Goal: Find specific page/section: Find specific page/section

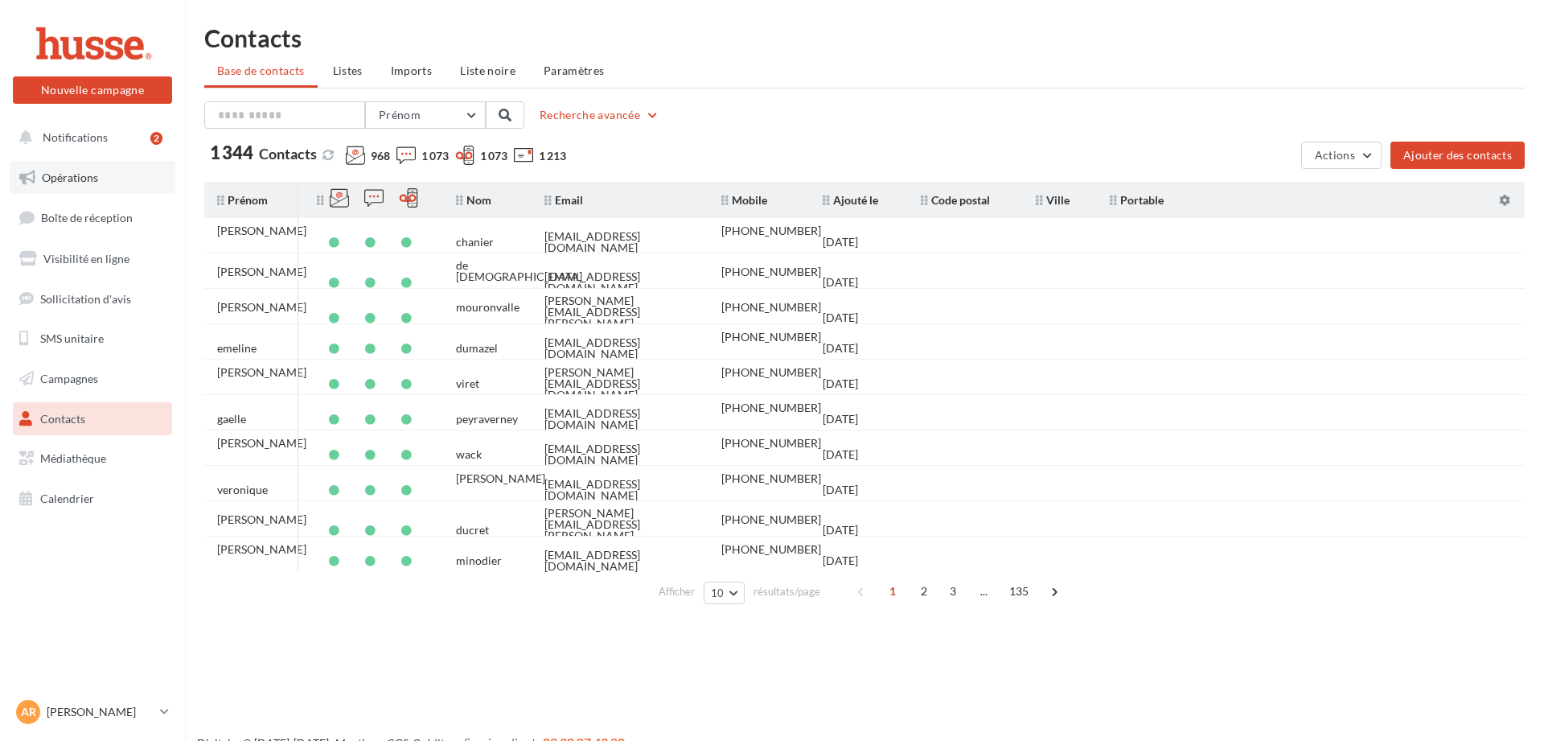
click at [97, 188] on link "Opérations" at bounding box center [93, 178] width 166 height 34
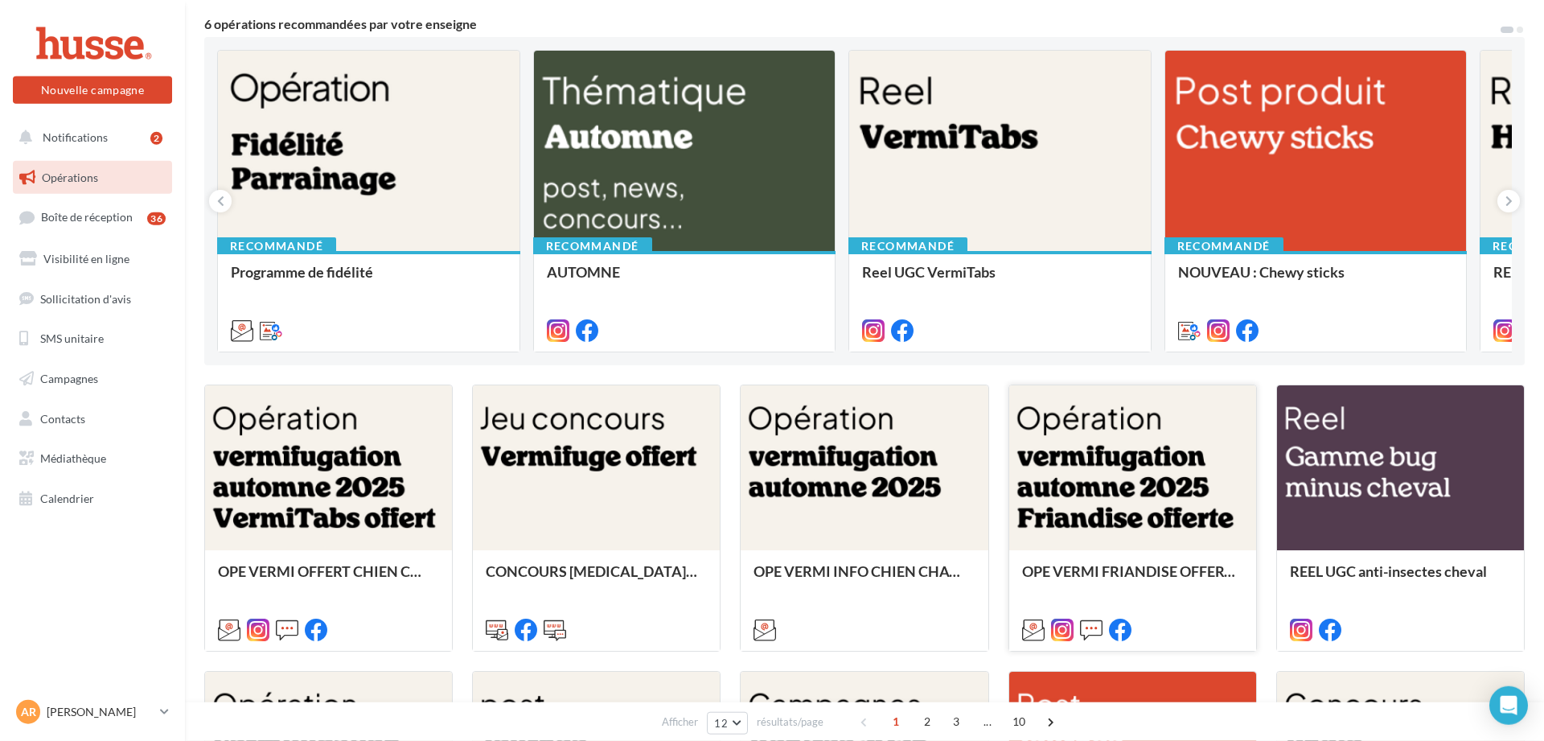
scroll to position [136, 0]
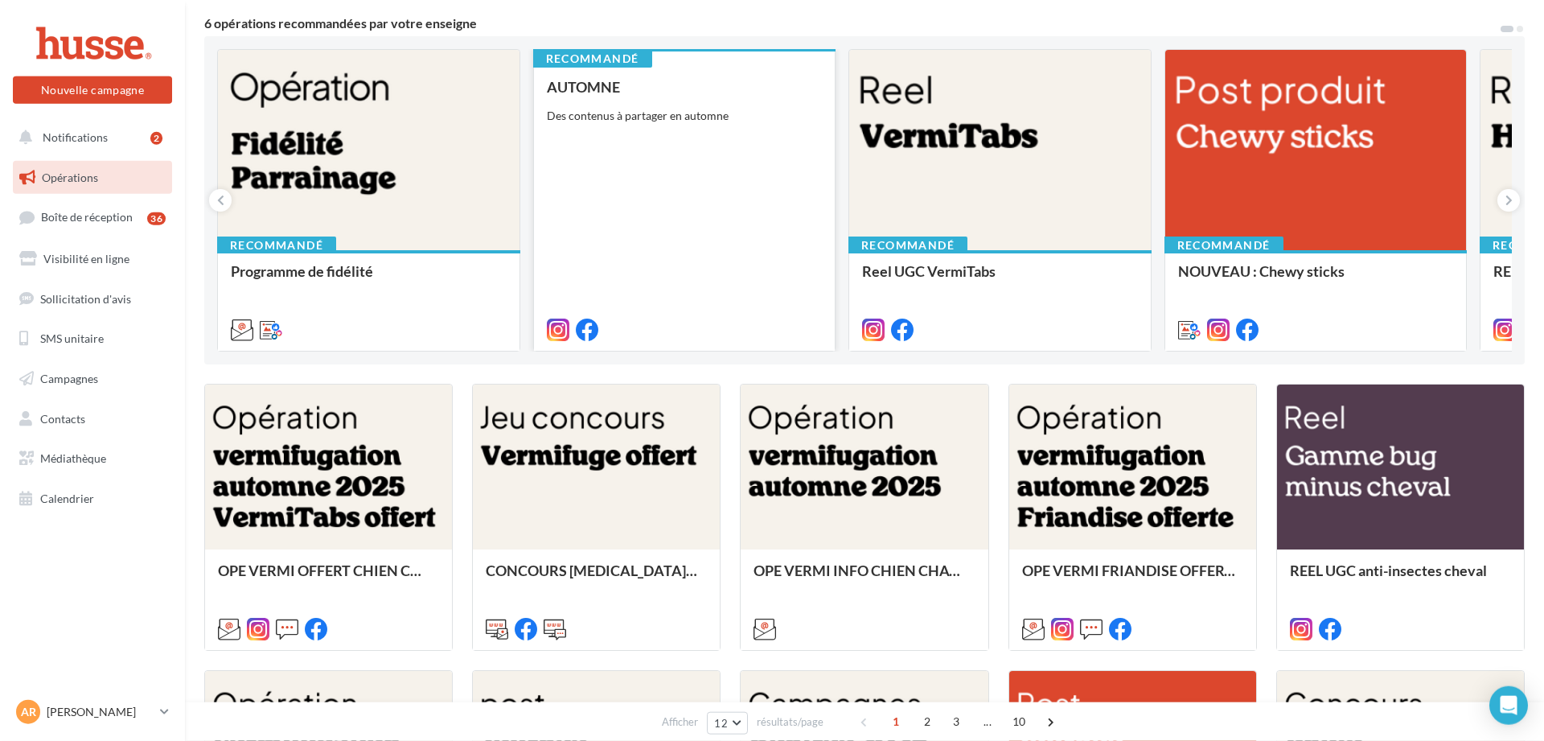
click at [627, 191] on div "AUTOMNE Des contenus à partager en automne" at bounding box center [685, 207] width 276 height 257
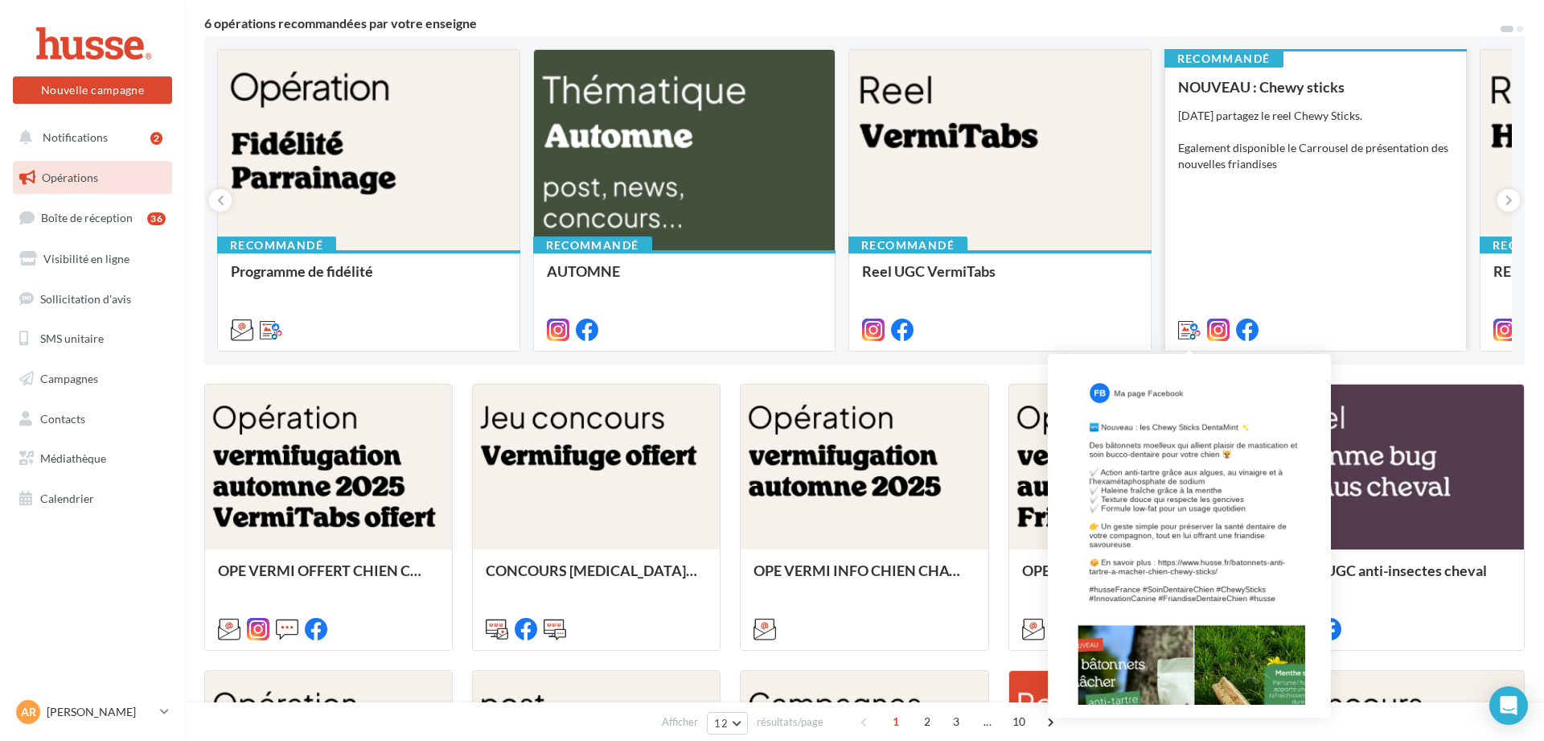
click at [1197, 331] on icon at bounding box center [1189, 330] width 23 height 23
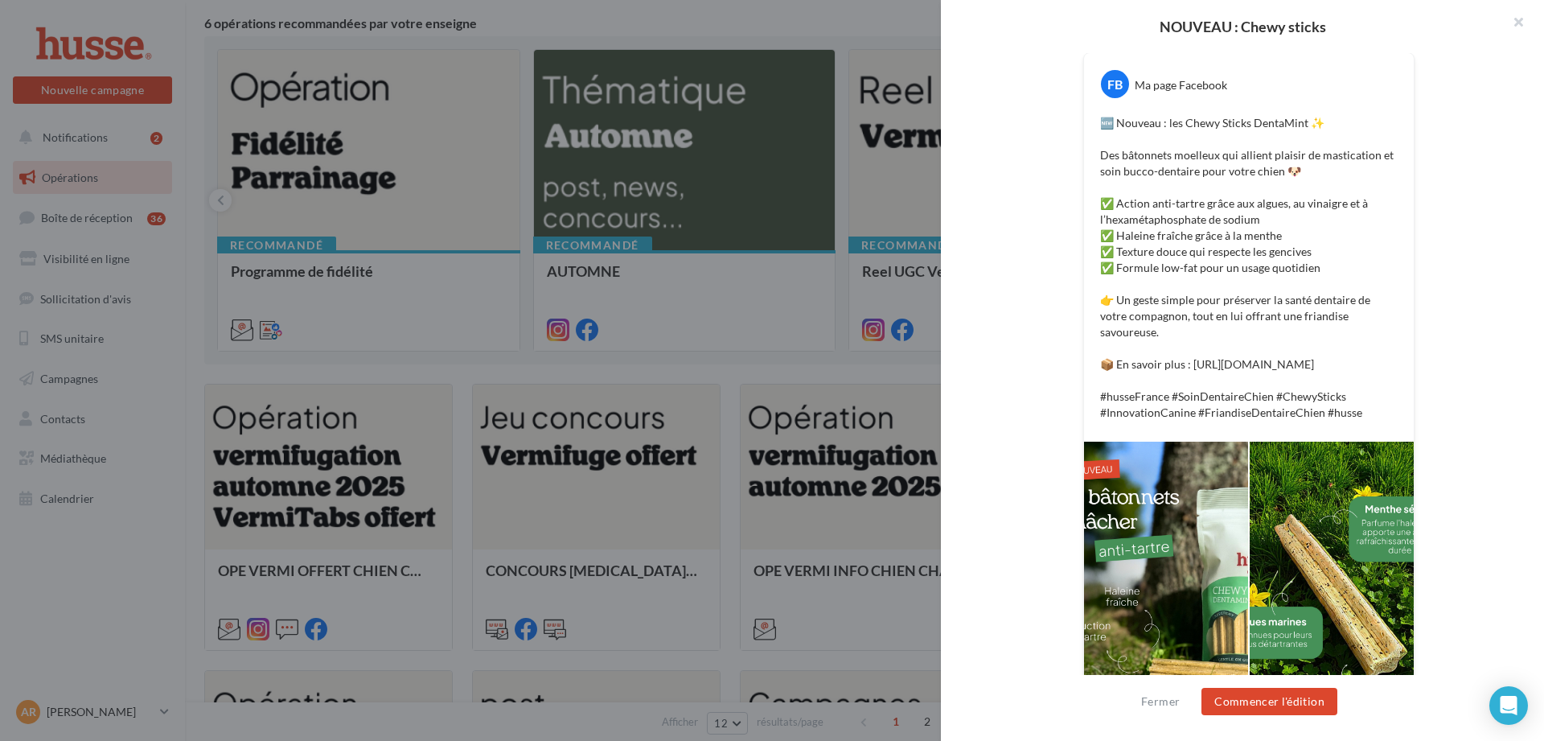
scroll to position [448, 0]
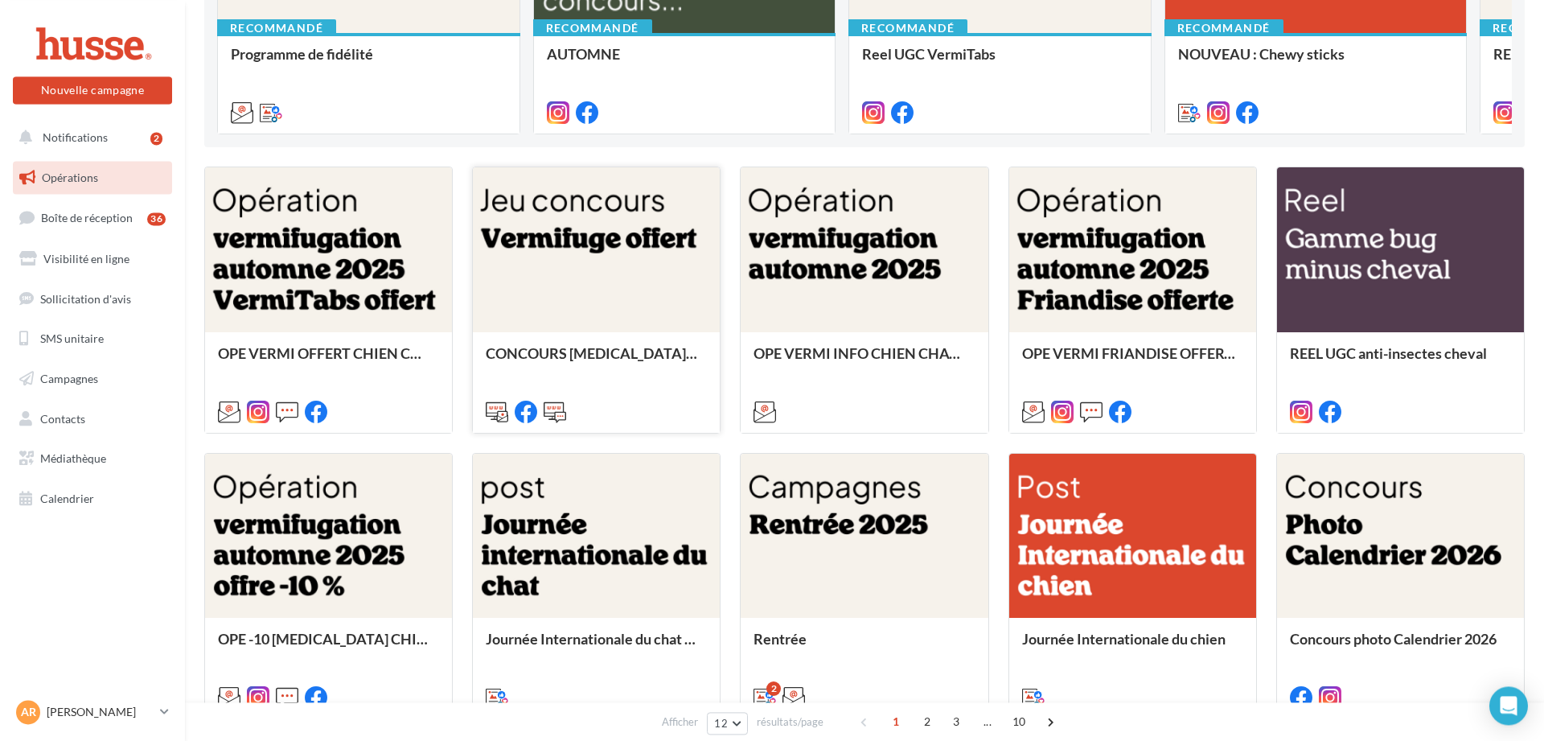
scroll to position [357, 0]
